Goal: Task Accomplishment & Management: Manage account settings

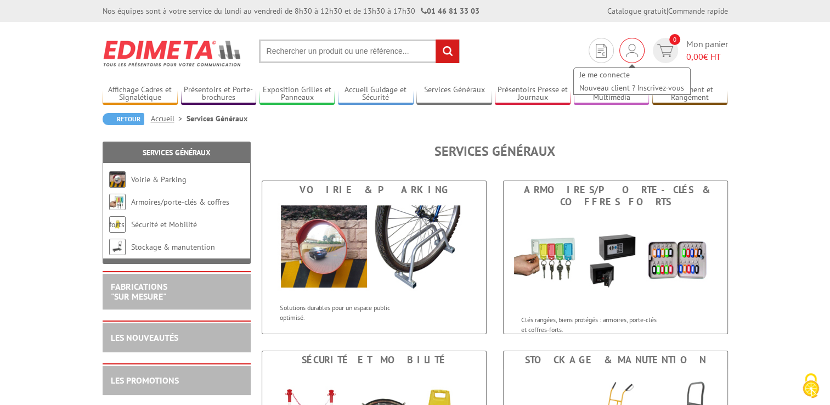
click at [634, 54] on img at bounding box center [632, 50] width 12 height 13
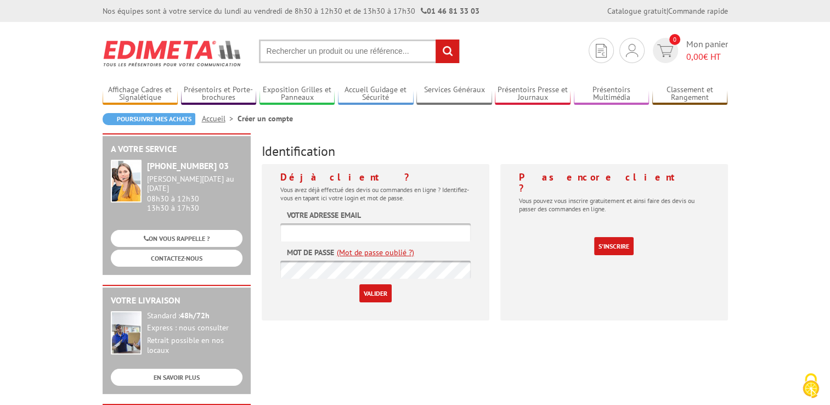
type input "isabelle@marketwebdesign.fr"
click at [378, 292] on input "Valider" at bounding box center [375, 293] width 32 height 18
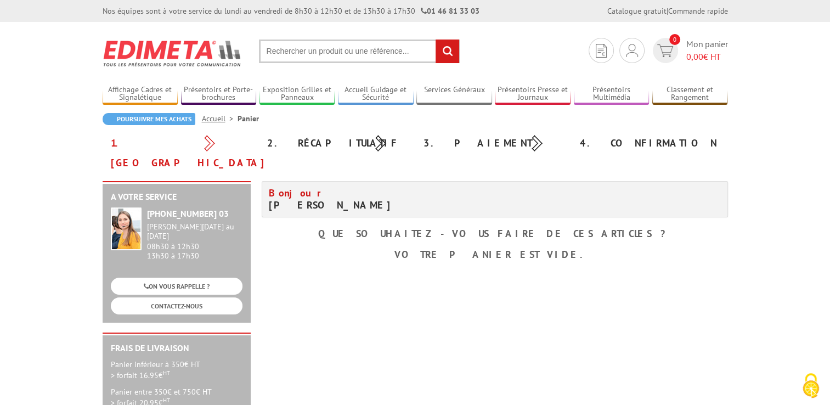
click at [315, 187] on h4 "Bonjour Mme. Isabelle Fayard" at bounding box center [378, 199] width 218 height 24
click at [624, 84] on link "Mes devis & commandes" at bounding box center [632, 87] width 116 height 13
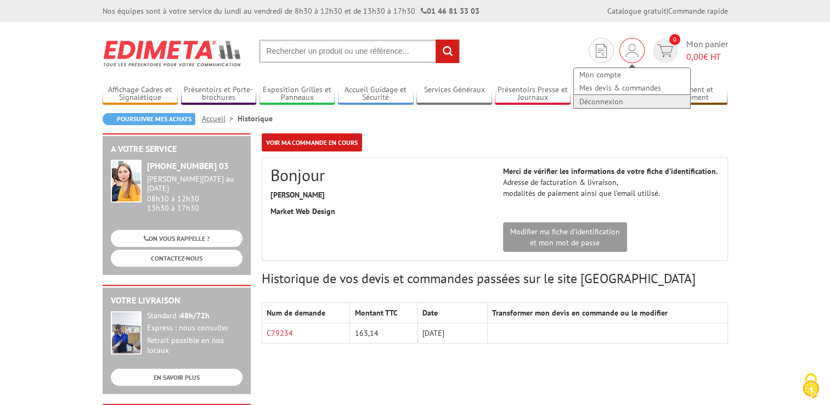
click at [612, 100] on link "Déconnexion" at bounding box center [632, 101] width 116 height 13
